Goal: Share content

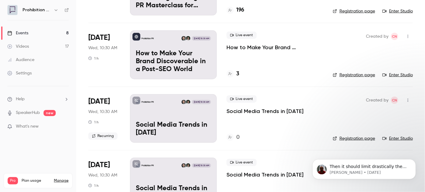
scroll to position [277, 0]
click at [264, 47] on p "How to Make Your Brand Discoverable in a Post-SEO World" at bounding box center [274, 47] width 96 height 7
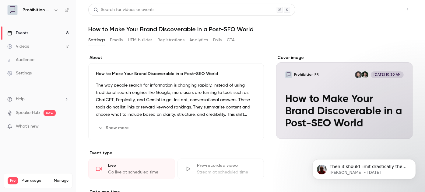
click at [381, 9] on button "Share" at bounding box center [386, 10] width 24 height 12
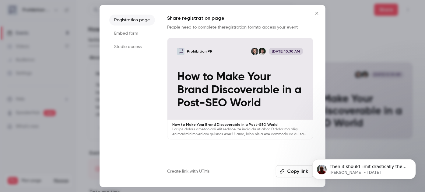
click at [285, 167] on button "Copy link" at bounding box center [294, 172] width 37 height 12
click at [316, 13] on icon "Close" at bounding box center [316, 13] width 3 height 3
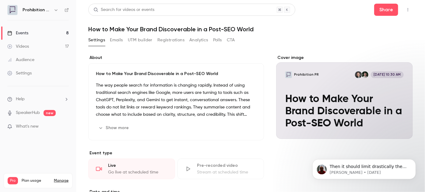
click at [36, 29] on link "Events 8" at bounding box center [38, 32] width 76 height 13
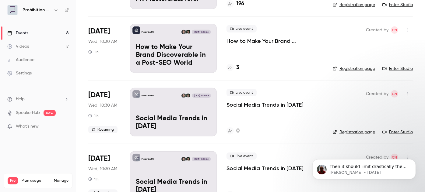
scroll to position [282, 0]
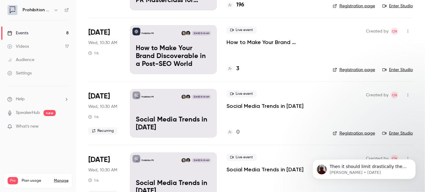
click at [240, 103] on p "Social Media Trends in [DATE]" at bounding box center [264, 106] width 77 height 7
